Goal: Task Accomplishment & Management: Use online tool/utility

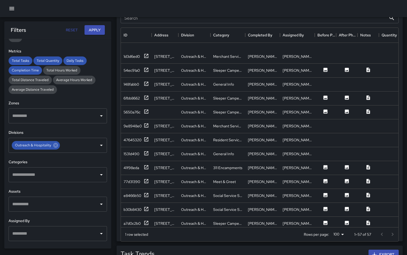
scroll to position [69, 0]
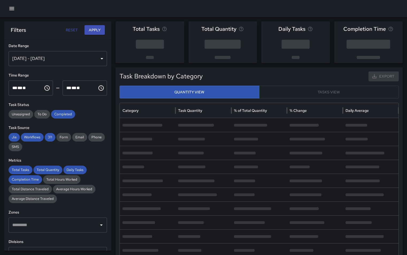
click at [52, 59] on div "Oct 03, 2025 - Oct 09, 2025" at bounding box center [58, 58] width 98 height 15
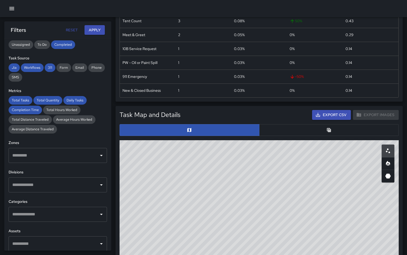
scroll to position [69, 0]
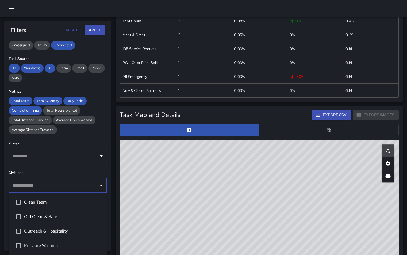
click at [61, 188] on input "text" at bounding box center [54, 185] width 86 height 10
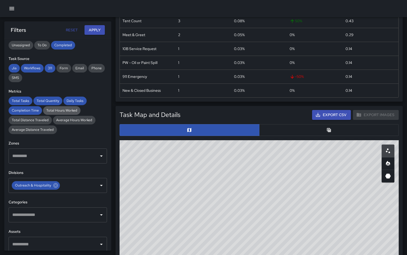
drag, startPoint x: 101, startPoint y: 131, endPoint x: 57, endPoint y: 110, distance: 48.3
click at [101, 131] on div "Total Tasks Total Quantity Daily Tasks Completion Time Total Hours Worked Total…" at bounding box center [58, 114] width 98 height 37
click at [98, 26] on button "Apply" at bounding box center [94, 30] width 20 height 10
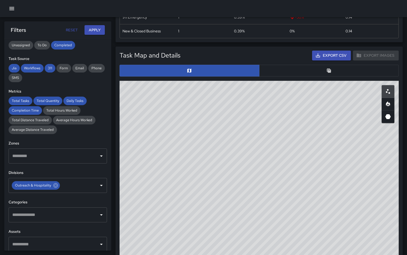
scroll to position [247, 0]
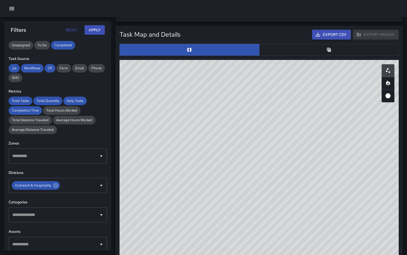
click at [346, 106] on div "© Mapbox © OpenStreetMap Improve this map" at bounding box center [258, 167] width 279 height 214
click at [346, 105] on div "© Mapbox © OpenStreetMap Improve this map" at bounding box center [258, 167] width 279 height 214
drag, startPoint x: 338, startPoint y: 101, endPoint x: 261, endPoint y: 204, distance: 127.7
click at [261, 204] on div "© Mapbox © OpenStreetMap Improve this map" at bounding box center [258, 167] width 279 height 214
click at [263, 188] on div "© Mapbox © OpenStreetMap Improve this map" at bounding box center [258, 167] width 279 height 214
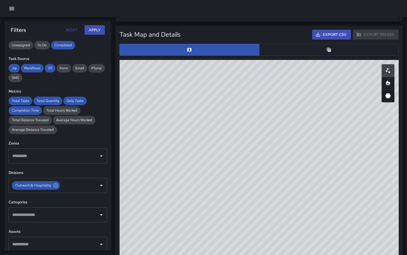
click at [263, 188] on div "© Mapbox © OpenStreetMap Improve this map" at bounding box center [258, 167] width 279 height 214
click at [262, 139] on div "© Mapbox © OpenStreetMap Improve this map" at bounding box center [258, 167] width 279 height 214
drag, startPoint x: 263, startPoint y: 140, endPoint x: 277, endPoint y: 148, distance: 16.1
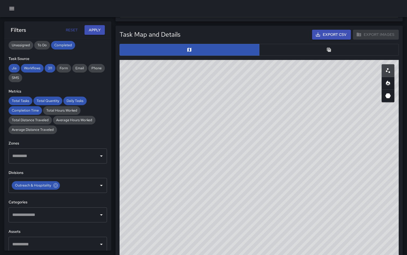
click at [277, 148] on div "© Mapbox © OpenStreetMap Improve this map" at bounding box center [258, 167] width 279 height 214
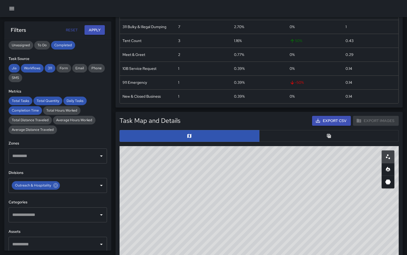
scroll to position [176, 0]
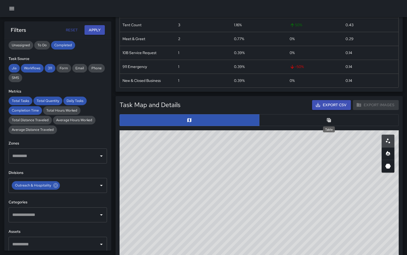
drag, startPoint x: 329, startPoint y: 120, endPoint x: 323, endPoint y: 117, distance: 6.7
click at [329, 119] on icon "Table" at bounding box center [328, 119] width 5 height 5
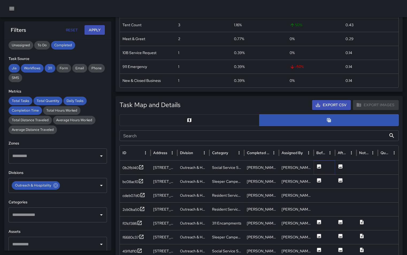
click at [321, 167] on icon at bounding box center [318, 166] width 5 height 5
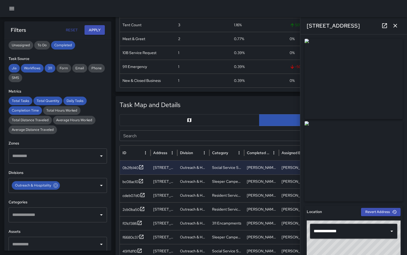
click at [247, 108] on div "Task Map and Details Export CSV Export Images" at bounding box center [258, 105] width 279 height 10
drag, startPoint x: 396, startPoint y: 27, endPoint x: 390, endPoint y: 42, distance: 16.3
click at [396, 27] on icon "button" at bounding box center [395, 26] width 4 height 4
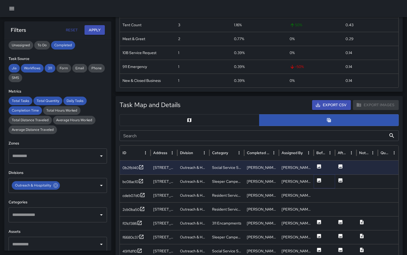
click at [318, 180] on icon at bounding box center [319, 180] width 4 height 4
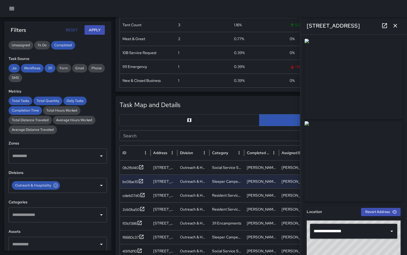
drag, startPoint x: 215, startPoint y: 11, endPoint x: 224, endPoint y: 16, distance: 10.2
click at [215, 11] on div at bounding box center [203, 8] width 407 height 17
click at [243, 103] on div "Task Map and Details Export CSV Export Images" at bounding box center [258, 105] width 279 height 10
click at [396, 26] on icon "button" at bounding box center [395, 25] width 6 height 6
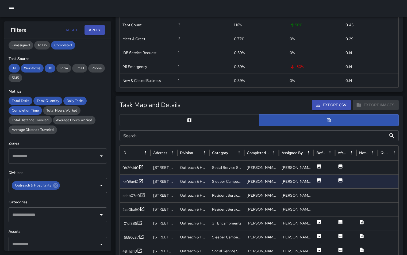
click at [319, 235] on icon at bounding box center [319, 236] width 4 height 4
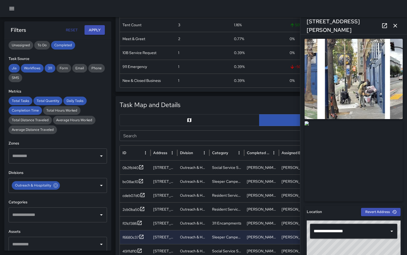
click at [218, 103] on div "Task Map and Details Export CSV Export Images" at bounding box center [258, 105] width 279 height 10
click at [395, 25] on icon "button" at bounding box center [395, 26] width 4 height 4
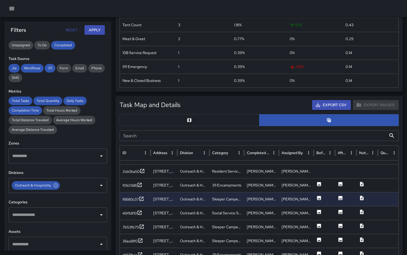
scroll to position [0, 0]
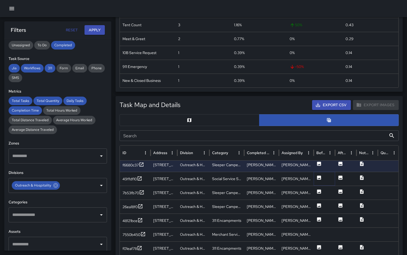
click at [319, 177] on icon at bounding box center [319, 177] width 4 height 4
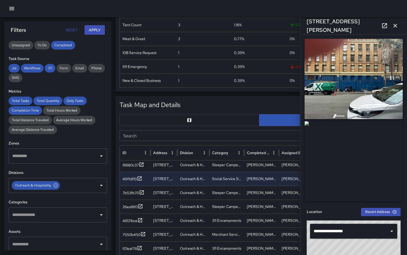
click at [291, 10] on div at bounding box center [203, 8] width 407 height 17
click at [396, 25] on icon "button" at bounding box center [395, 25] width 6 height 6
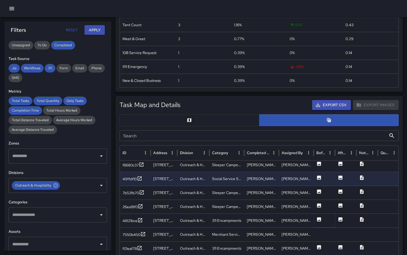
click at [319, 220] on icon at bounding box center [318, 218] width 5 height 5
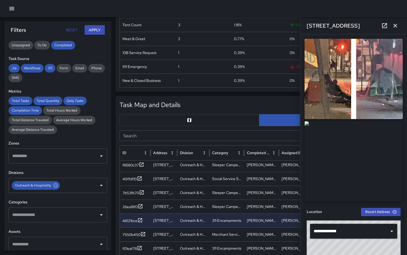
click at [395, 27] on icon "button" at bounding box center [395, 25] width 6 height 6
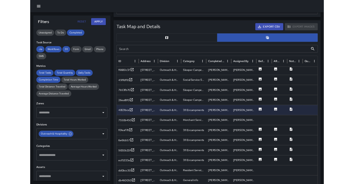
scroll to position [251, 0]
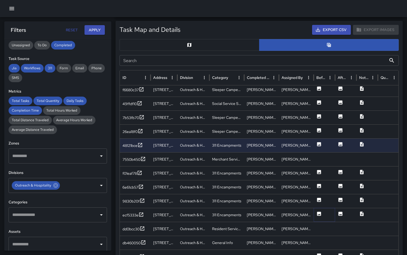
click at [321, 214] on icon at bounding box center [318, 213] width 5 height 5
